Goal: Information Seeking & Learning: Learn about a topic

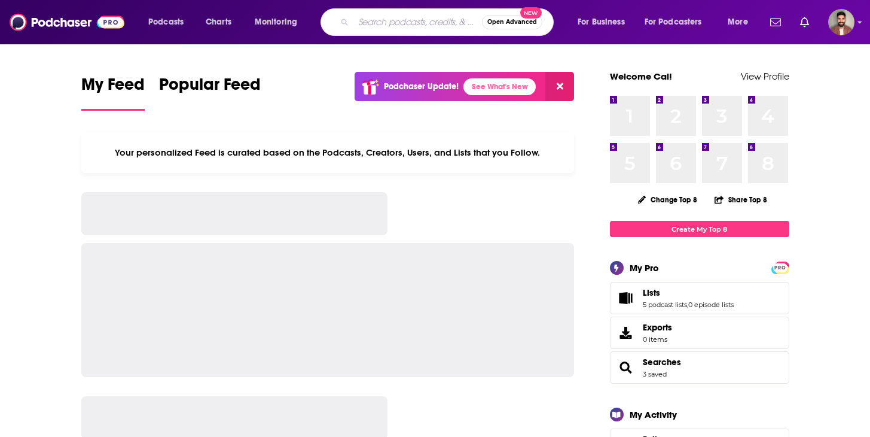
click at [393, 25] on input "Search podcasts, credits, & more..." at bounding box center [417, 22] width 129 height 19
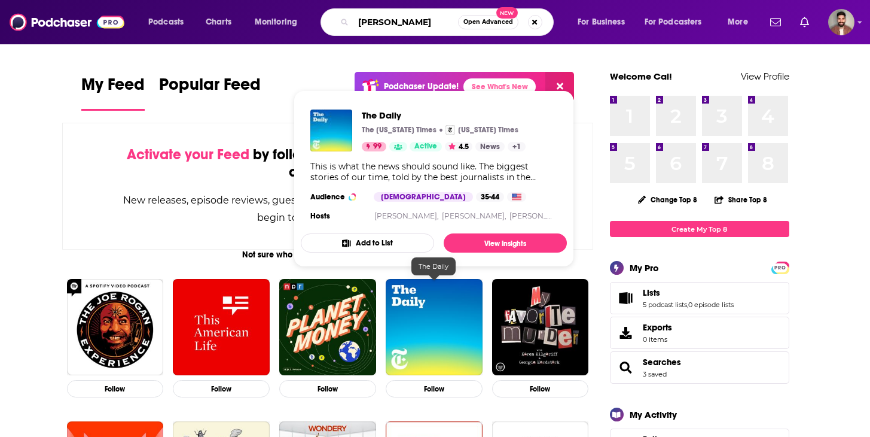
type input "[PERSON_NAME]"
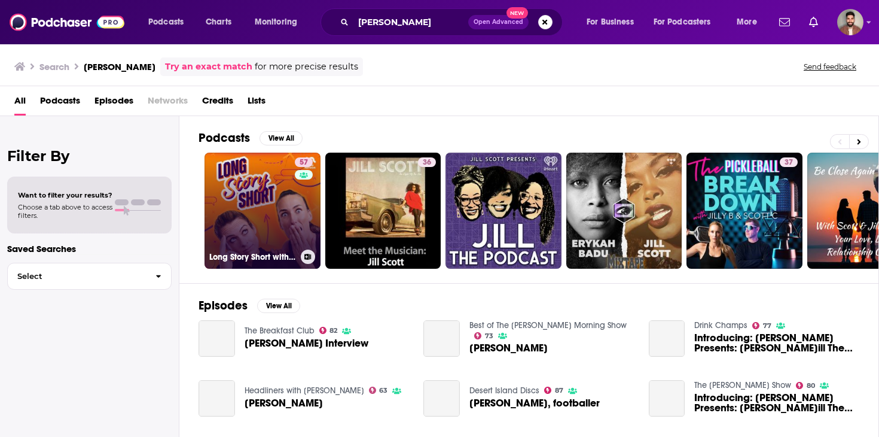
click at [257, 211] on link "57 Long Story Short with [PERSON_NAME] and [PERSON_NAME]" at bounding box center [263, 210] width 116 height 116
